Goal: Task Accomplishment & Management: Use online tool/utility

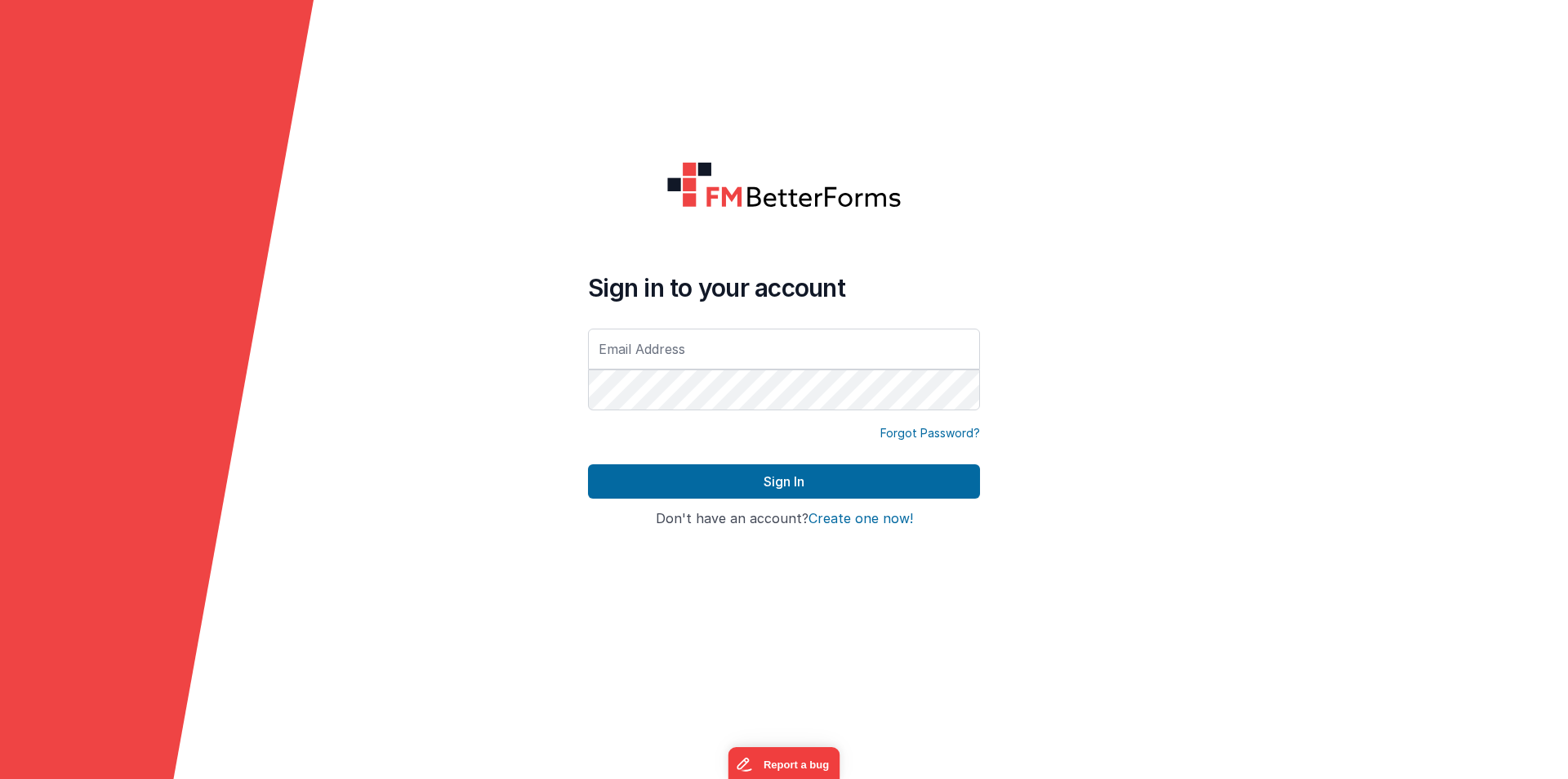
click at [804, 602] on div "Sign in to your account Forgot Password? Sign In Sign in with Google Don't have…" at bounding box center [784, 389] width 418 height 483
click at [611, 352] on input "text" at bounding box center [784, 348] width 392 height 41
type input "[EMAIL_ADDRESS][DOMAIN_NAME]"
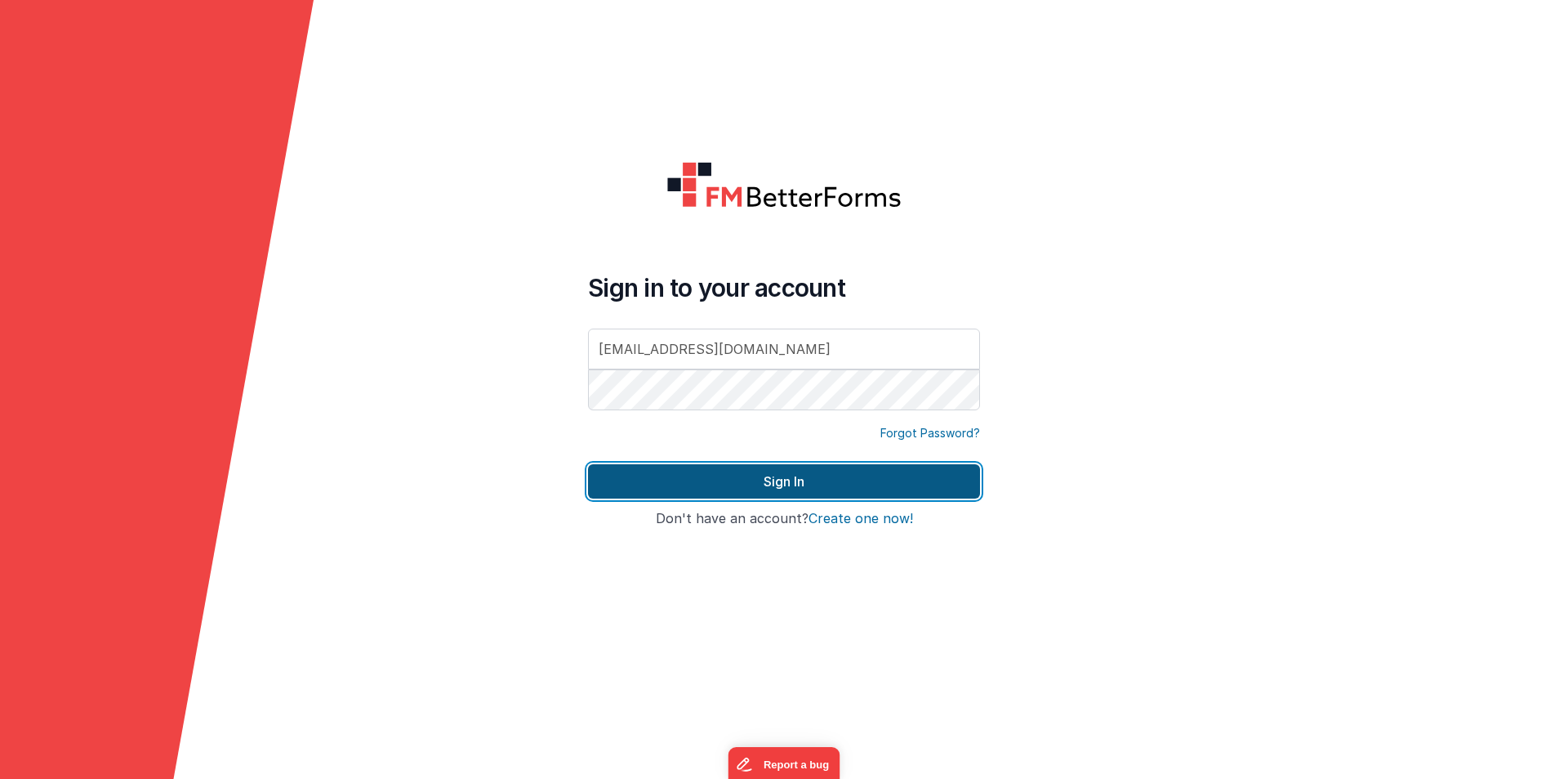
click at [710, 491] on button "Sign In" at bounding box center [784, 482] width 392 height 35
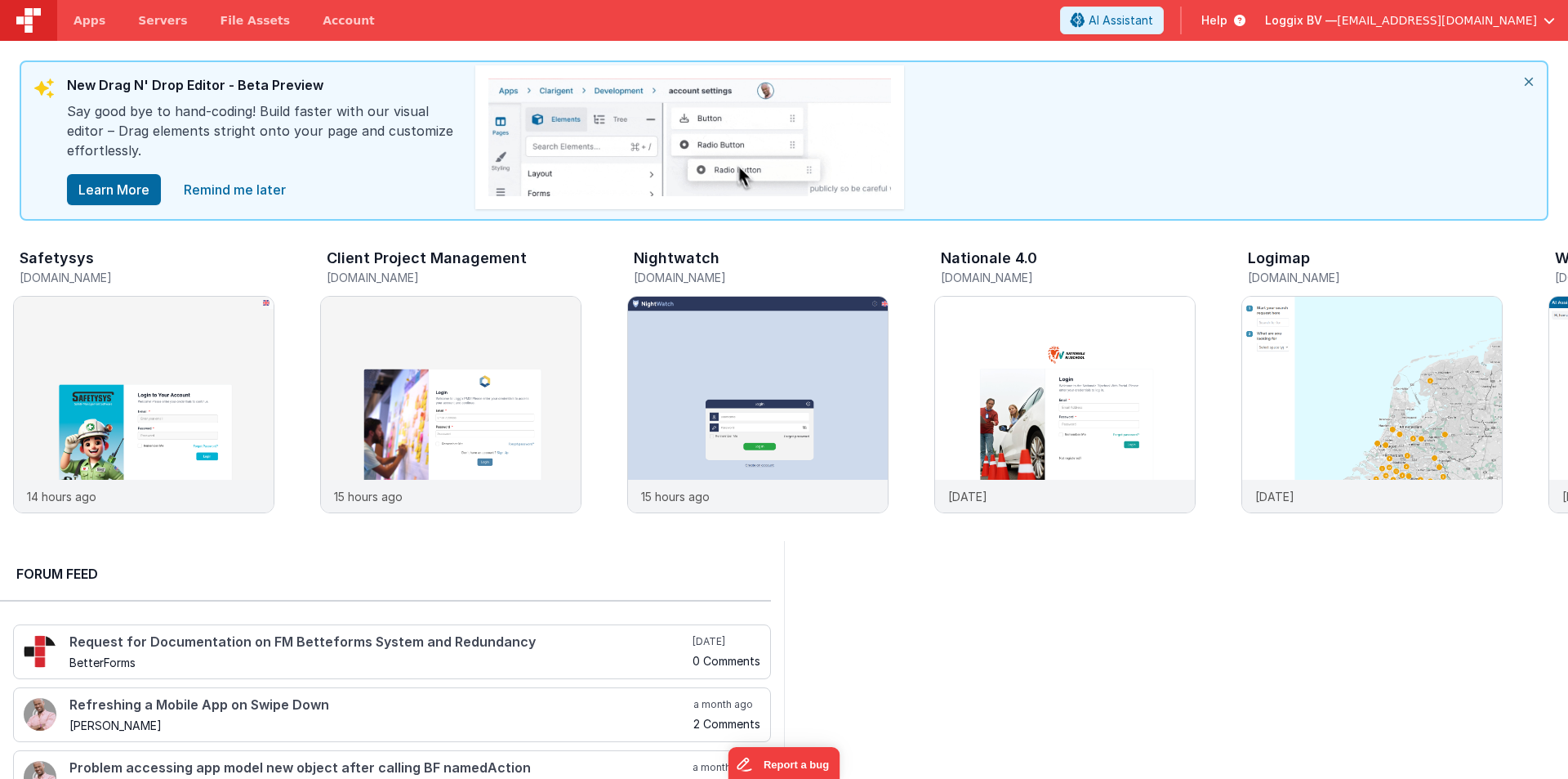
drag, startPoint x: 1532, startPoint y: 81, endPoint x: 1481, endPoint y: 114, distance: 60.7
click at [1532, 81] on icon "close" at bounding box center [1529, 81] width 36 height 39
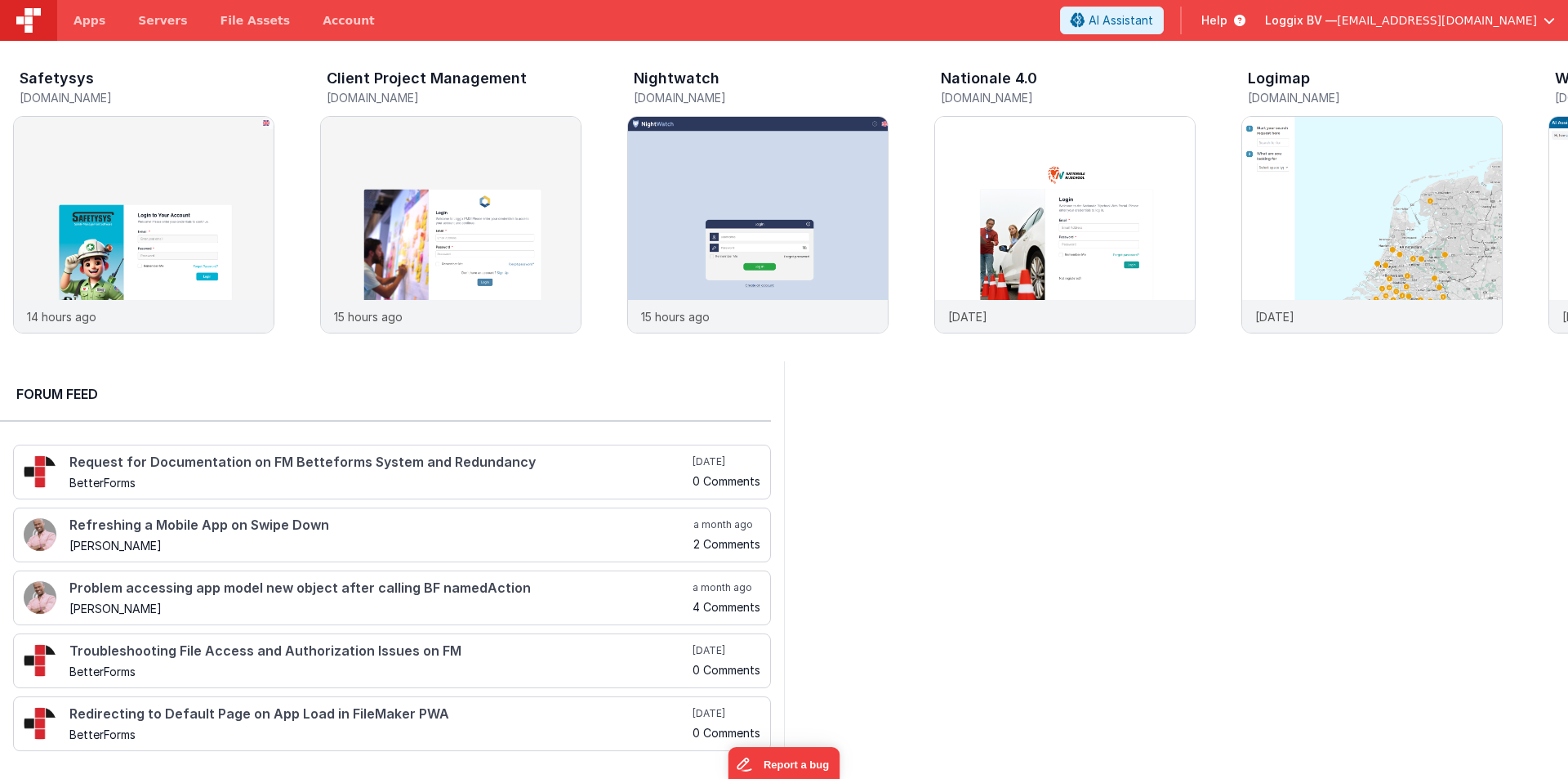
click at [1337, 20] on span "Loggix BV —" at bounding box center [1301, 20] width 72 height 16
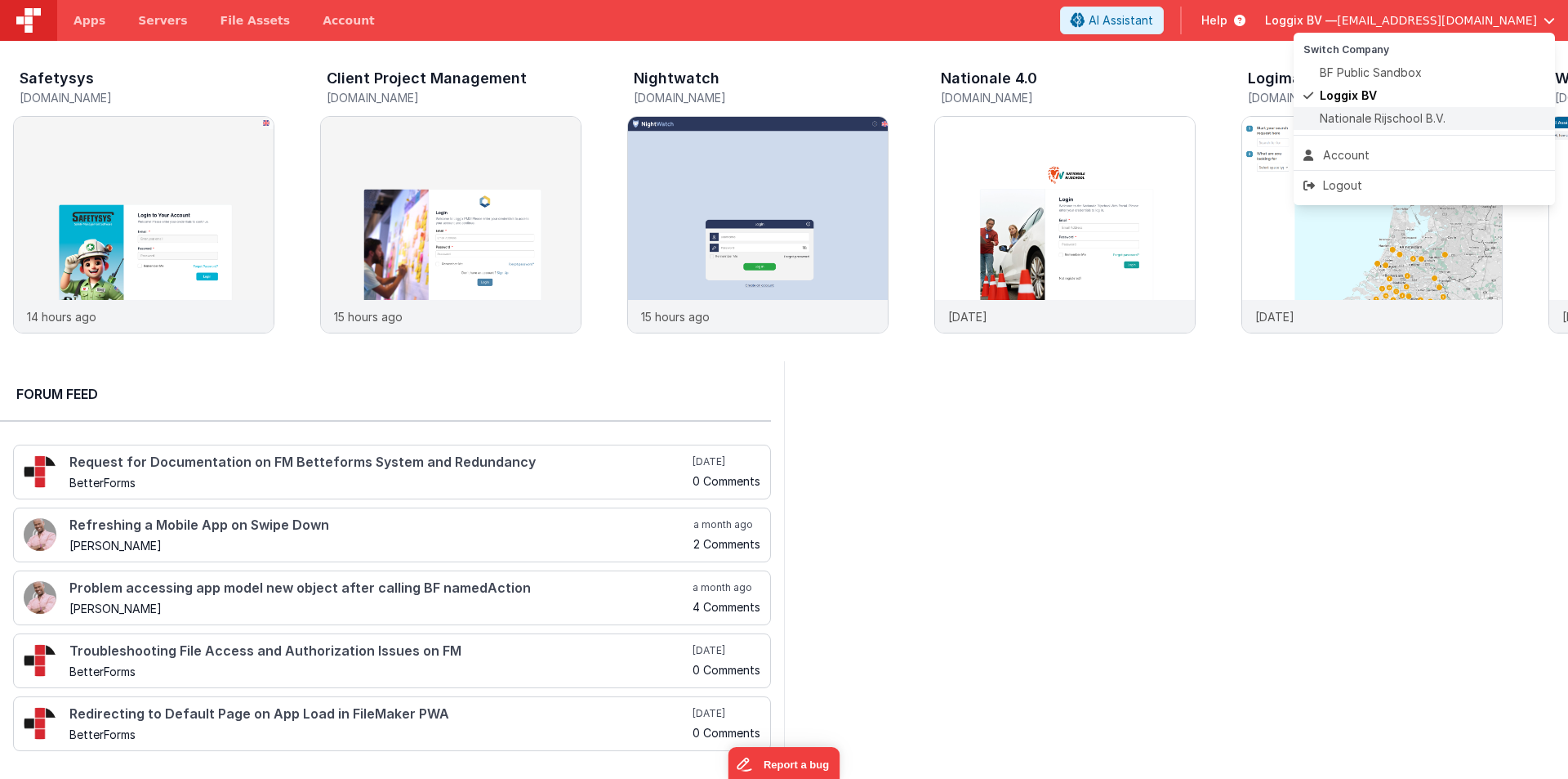
click at [1363, 115] on span "Nationale Rijschool B.V." at bounding box center [1383, 118] width 125 height 16
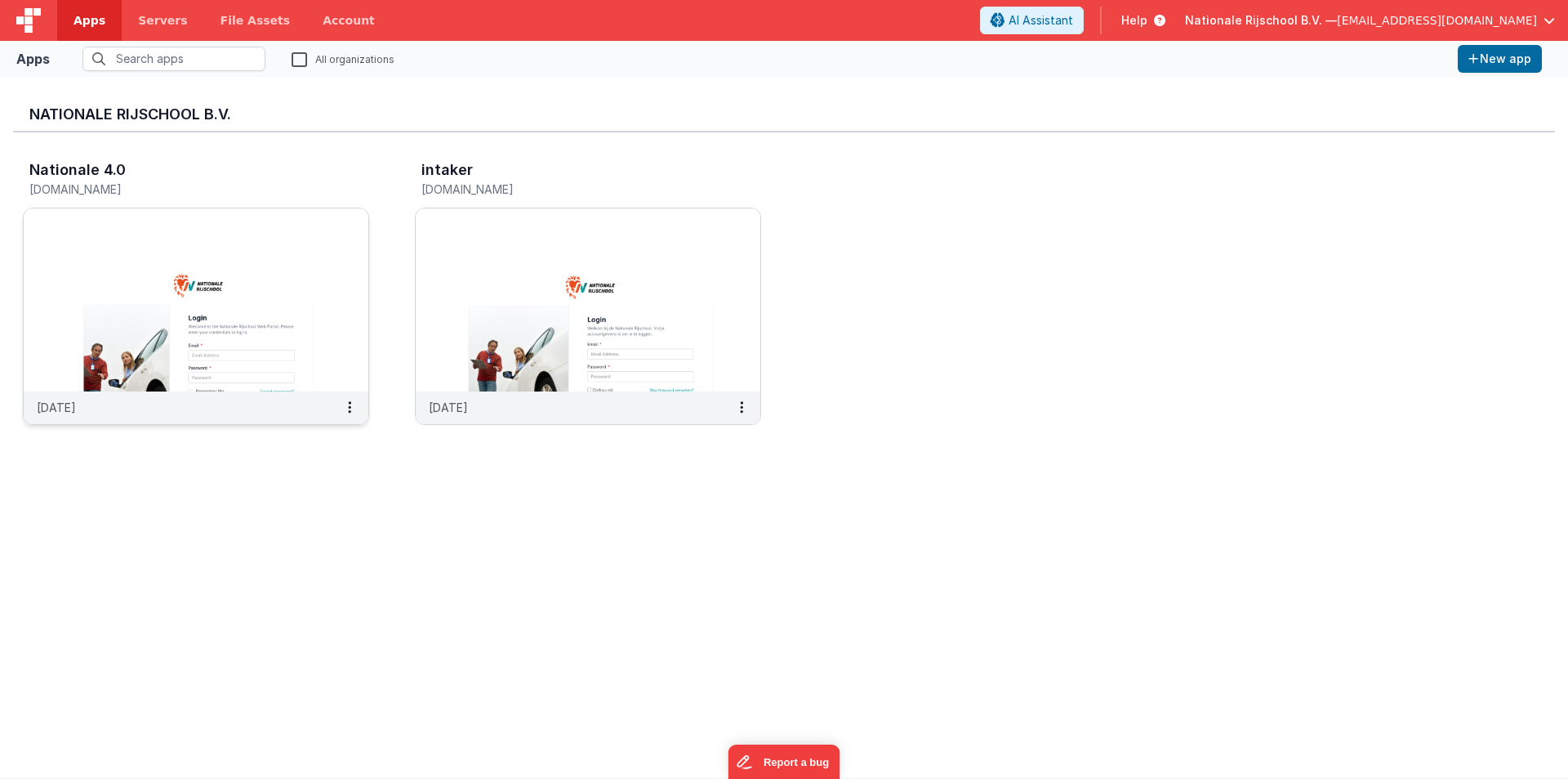
click at [144, 264] on img at bounding box center [195, 299] width 344 height 183
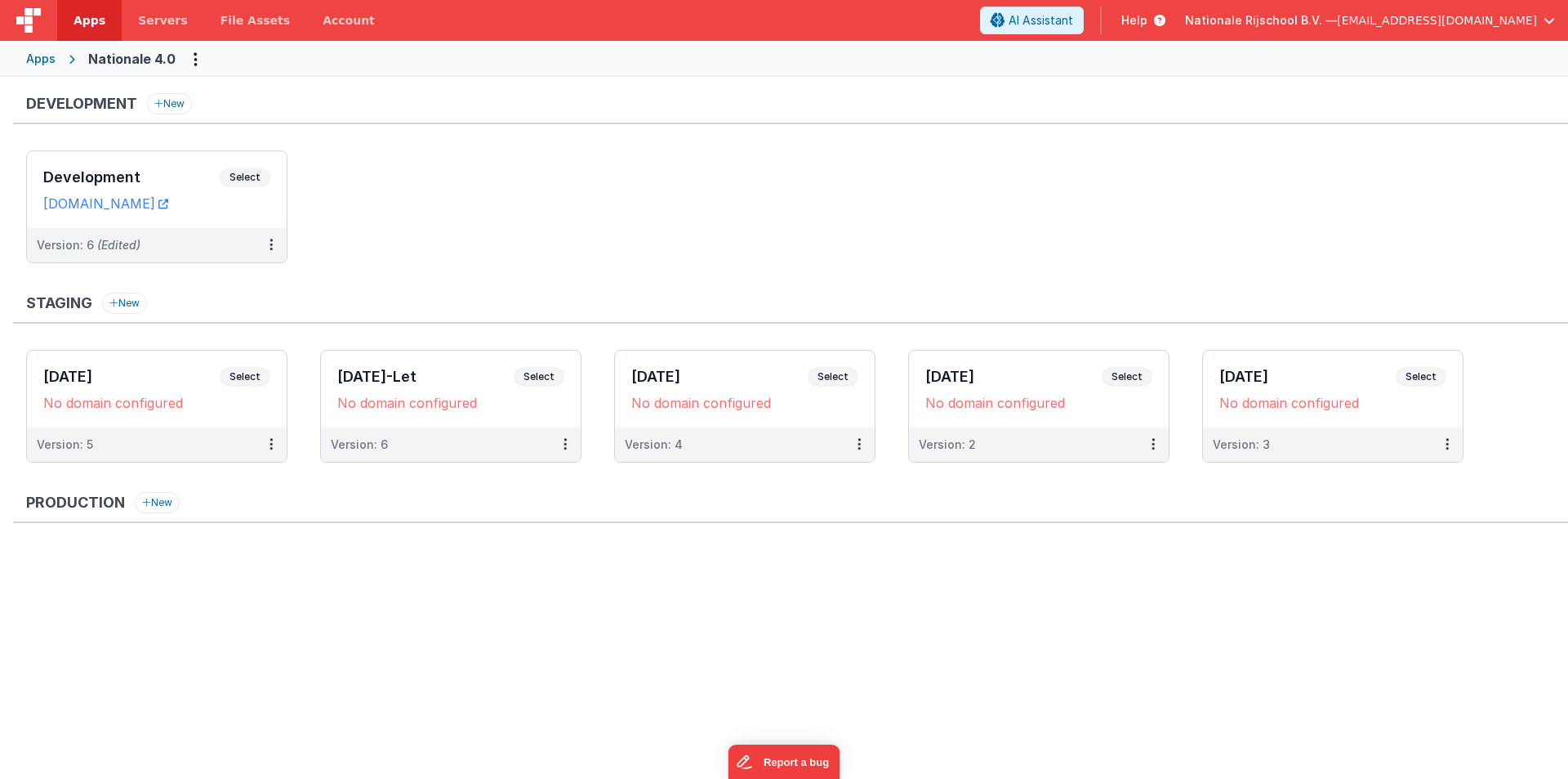
drag, startPoint x: 441, startPoint y: 670, endPoint x: 353, endPoint y: 659, distance: 88.7
click at [440, 670] on div "Development New Development Select URLs [DOMAIN_NAME] Version: 6 (Edited) Stagi…" at bounding box center [784, 379] width 1568 height 604
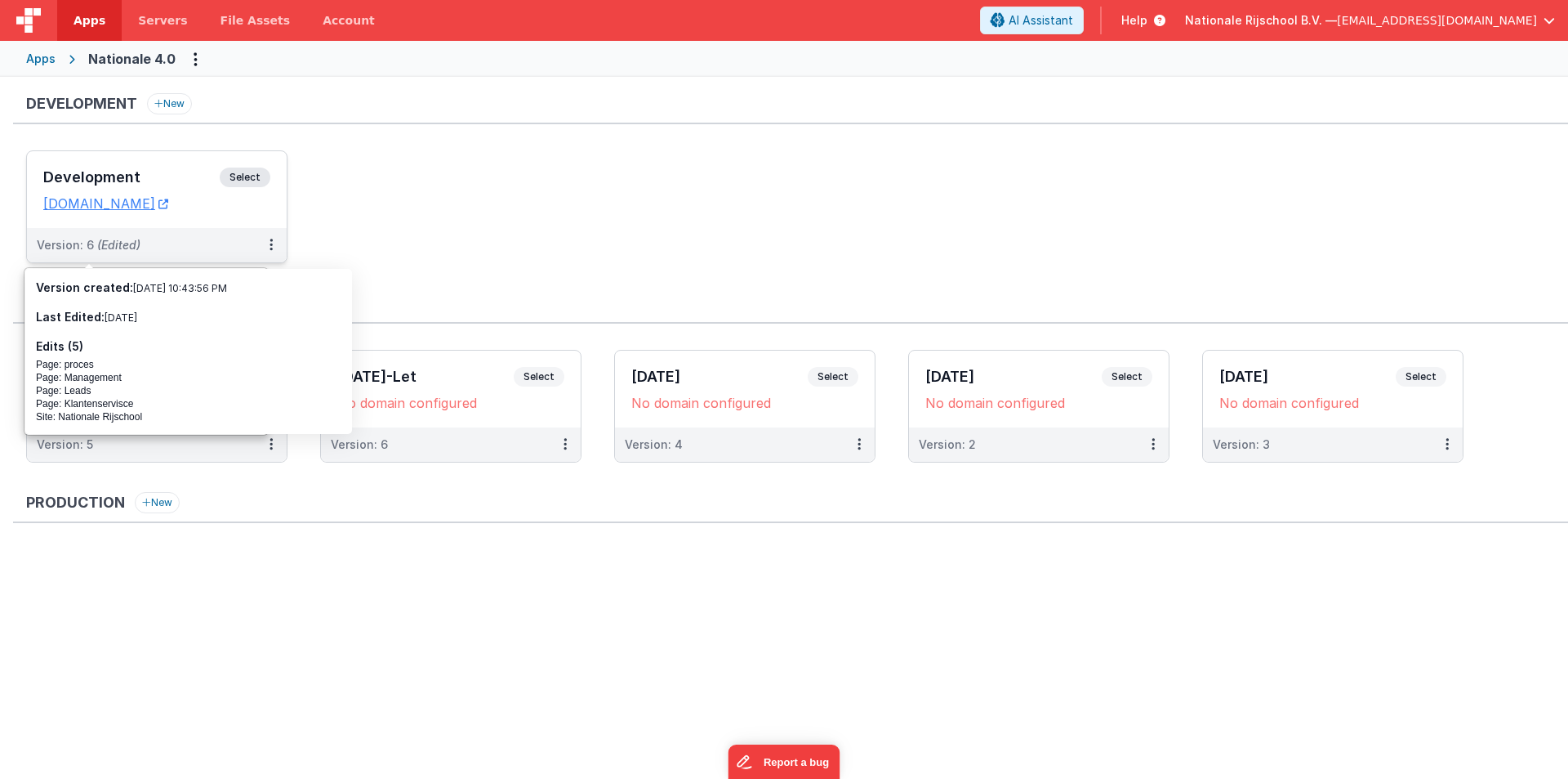
click at [109, 166] on div "Development Select URLs [DOMAIN_NAME]" at bounding box center [157, 189] width 260 height 77
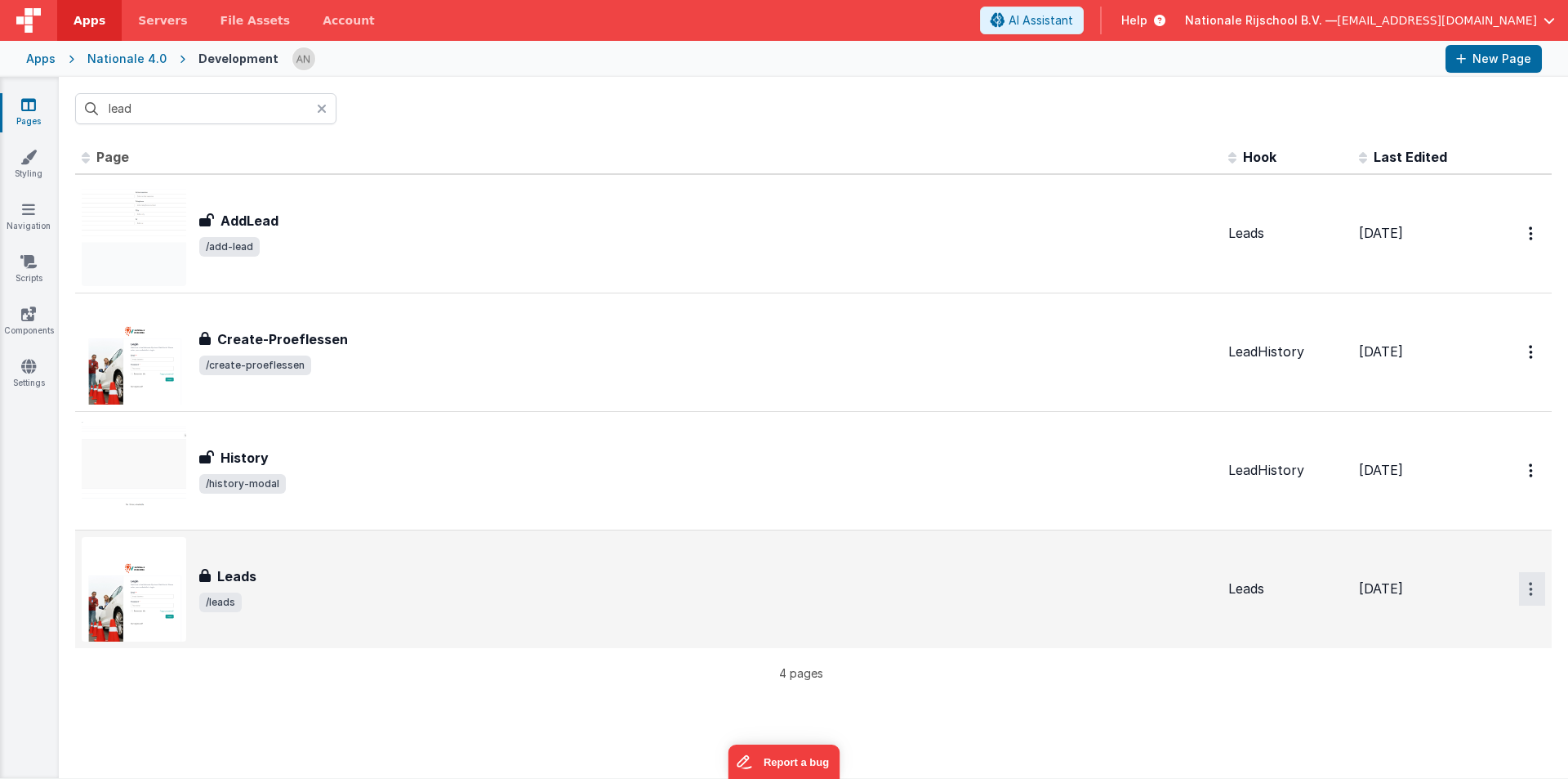
click at [1519, 250] on button "Options" at bounding box center [1532, 233] width 26 height 34
click at [1412, 632] on icon at bounding box center [1423, 626] width 23 height 12
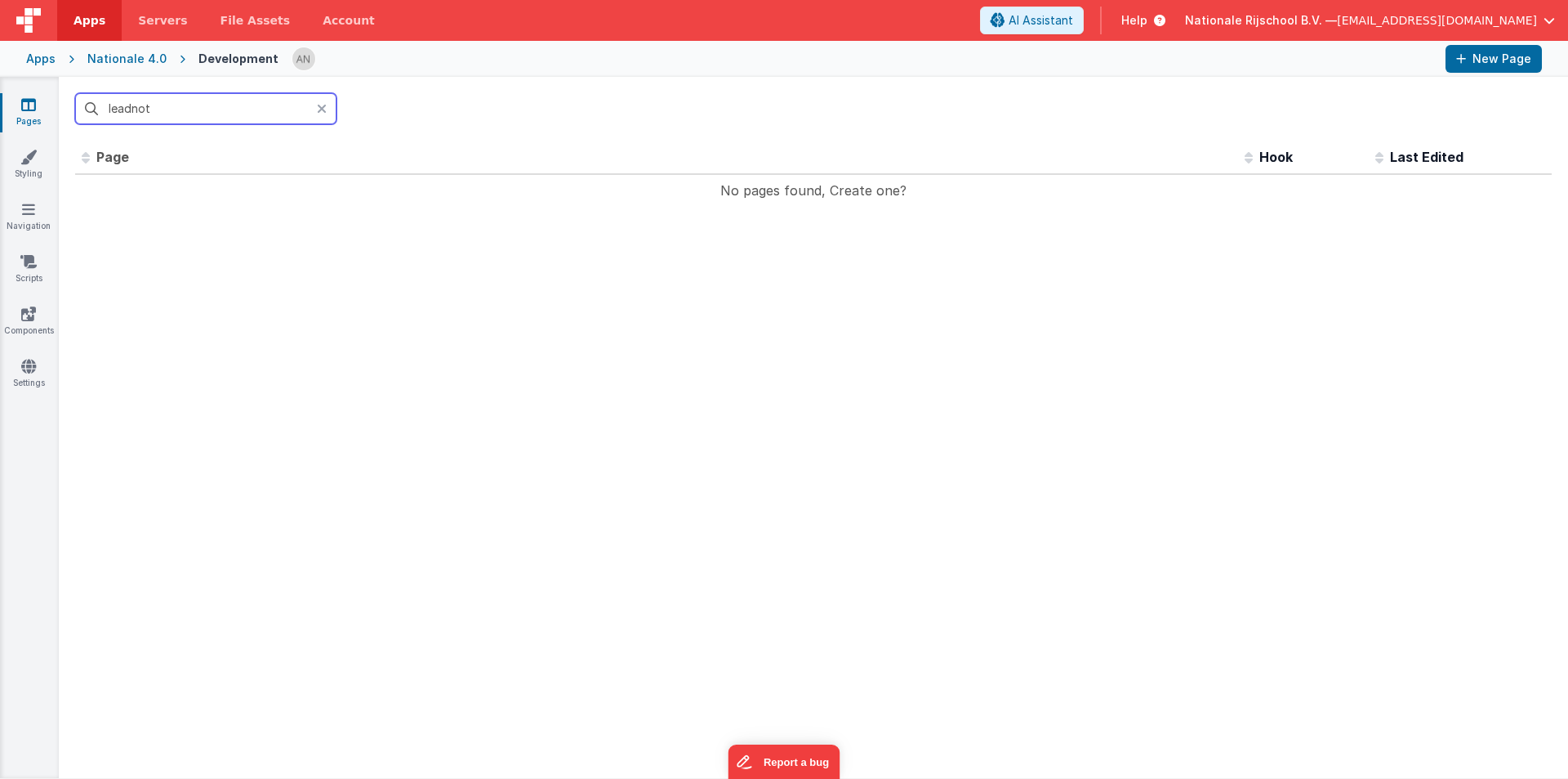
type input "leadnot"
